Goal: Check status: Check status

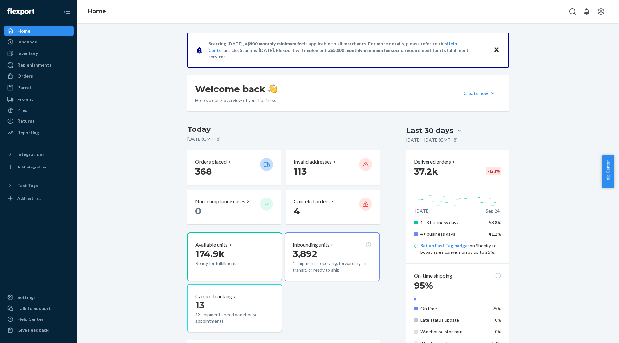
click at [44, 71] on ul "Home Inbounds Shipping Plans Problems Inventory Products Branded Packaging Repl…" at bounding box center [39, 82] width 70 height 113
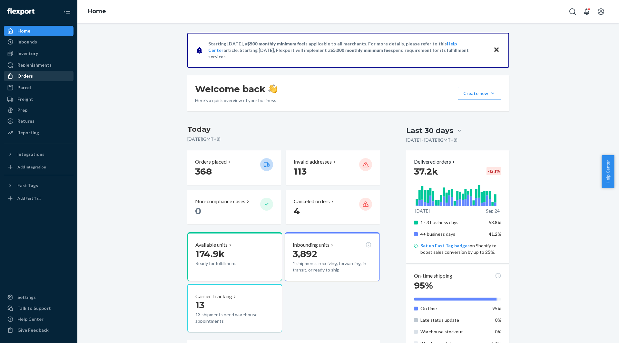
click at [38, 77] on div "Orders" at bounding box center [39, 76] width 68 height 9
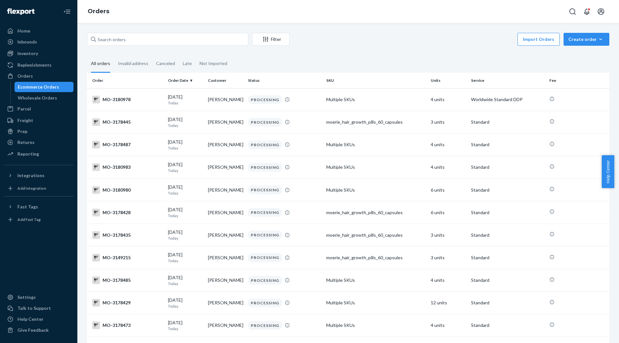
click at [220, 31] on div "Filter Import Orders Create order Ecommerce order Removal order All orders Inva…" at bounding box center [347, 183] width 541 height 320
drag, startPoint x: 220, startPoint y: 31, endPoint x: 189, endPoint y: 47, distance: 35.0
click at [189, 44] on input "text" at bounding box center [167, 39] width 161 height 13
paste input "[EMAIL_ADDRESS][DOMAIN_NAME]"
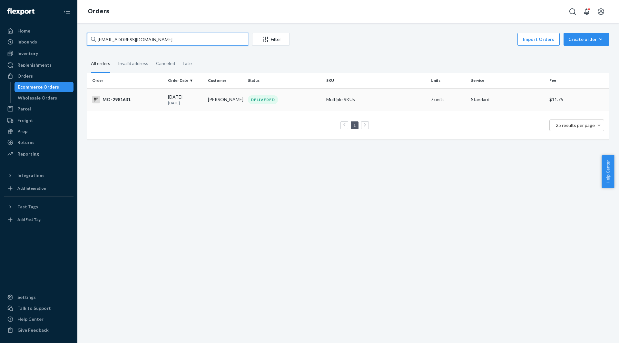
type input "[EMAIL_ADDRESS][DOMAIN_NAME]"
click at [320, 101] on div "DELIVERED" at bounding box center [285, 99] width 76 height 9
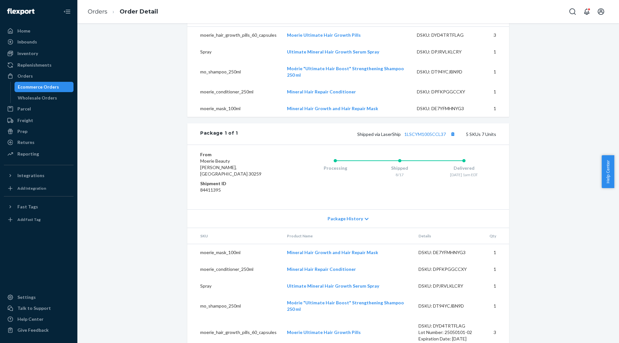
scroll to position [244, 0]
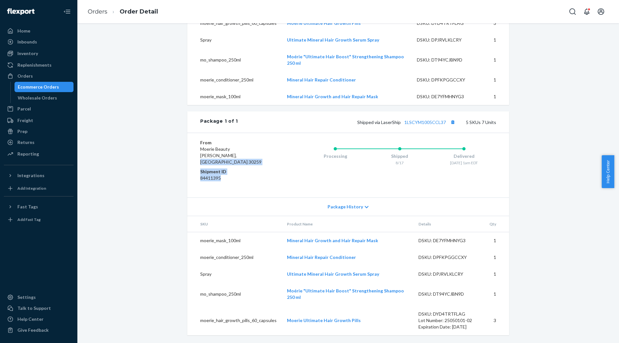
drag, startPoint x: 229, startPoint y: 160, endPoint x: 252, endPoint y: 180, distance: 30.8
click at [252, 180] on dl "From Moerie Beauty [PERSON_NAME][GEOGRAPHIC_DATA] Shipment ID 84411395" at bounding box center [238, 162] width 77 height 45
click at [252, 180] on dd "84411395" at bounding box center [238, 178] width 77 height 6
click at [426, 125] on link "1LSCYM1005CCL37" at bounding box center [425, 122] width 42 height 5
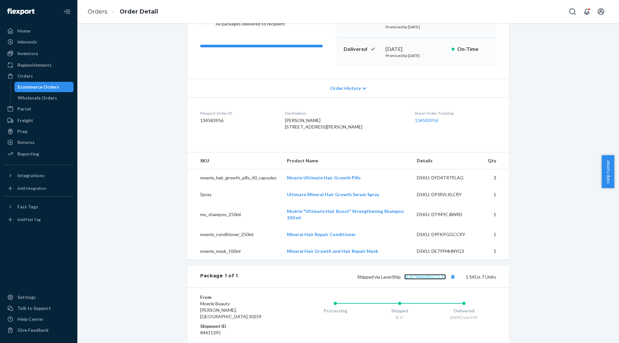
scroll to position [18, 0]
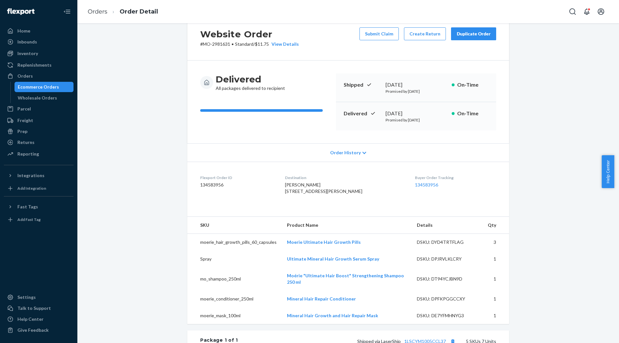
click at [342, 151] on span "Order History" at bounding box center [345, 153] width 31 height 6
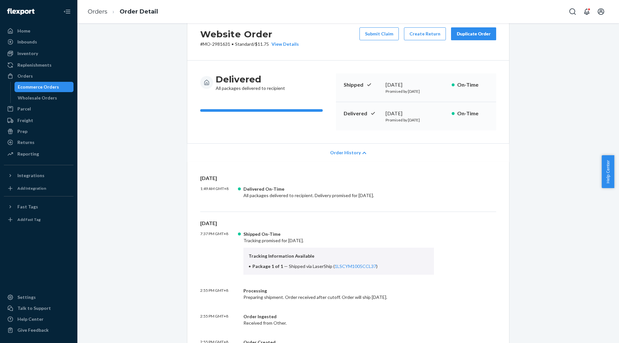
scroll to position [0, 0]
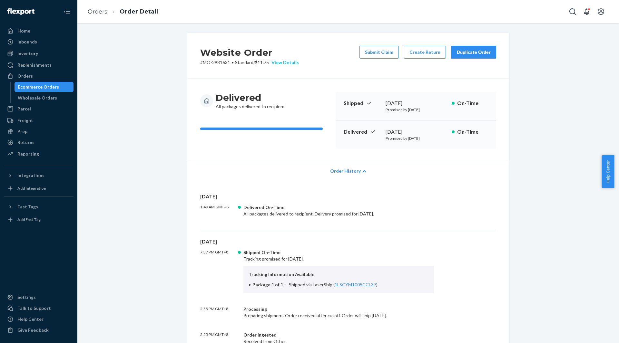
click at [285, 65] on div "View Details" at bounding box center [284, 62] width 30 height 6
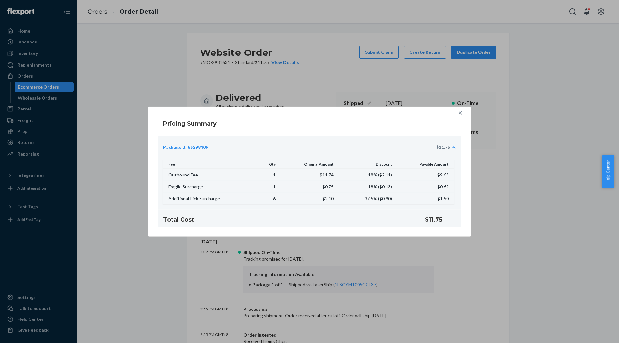
click at [527, 227] on div "Pricing Summary PackageId: 85298409 $11.75 Fee Qty Original Amount Discount Pay…" at bounding box center [309, 171] width 619 height 343
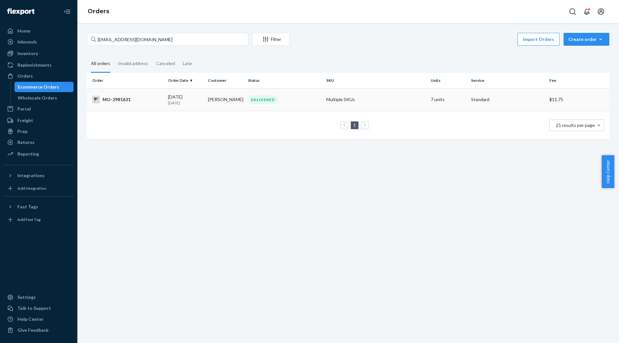
click at [345, 96] on td "Multiple SKUs" at bounding box center [376, 99] width 104 height 23
